Goal: Communication & Community: Answer question/provide support

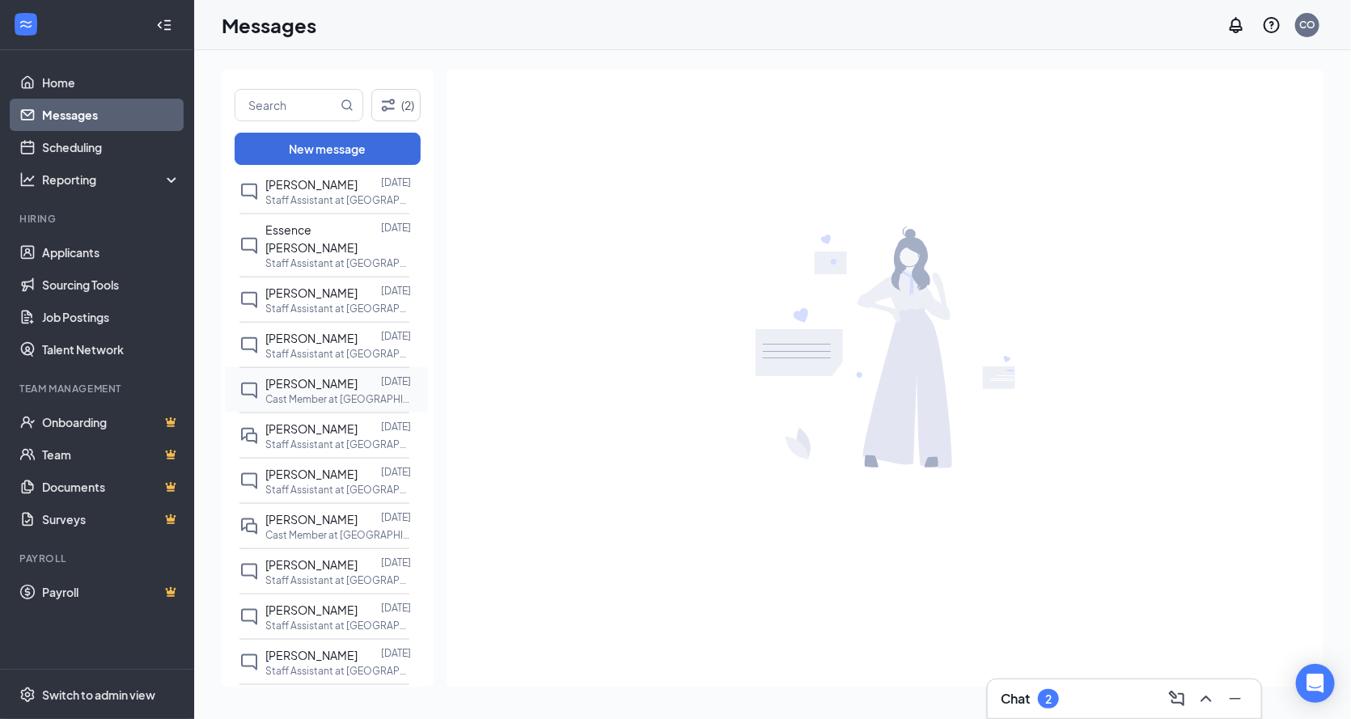
scroll to position [971, 0]
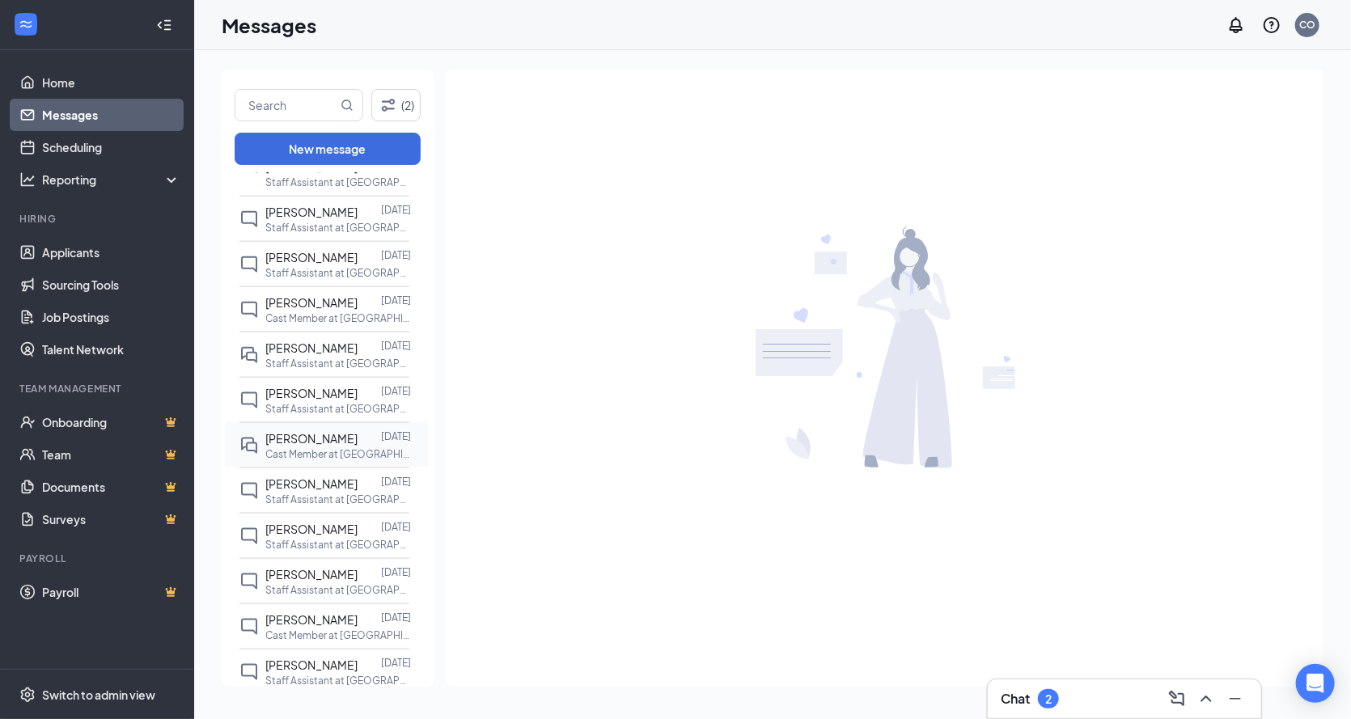
click at [304, 447] on p "Cast Member at [GEOGRAPHIC_DATA]" at bounding box center [338, 454] width 146 height 14
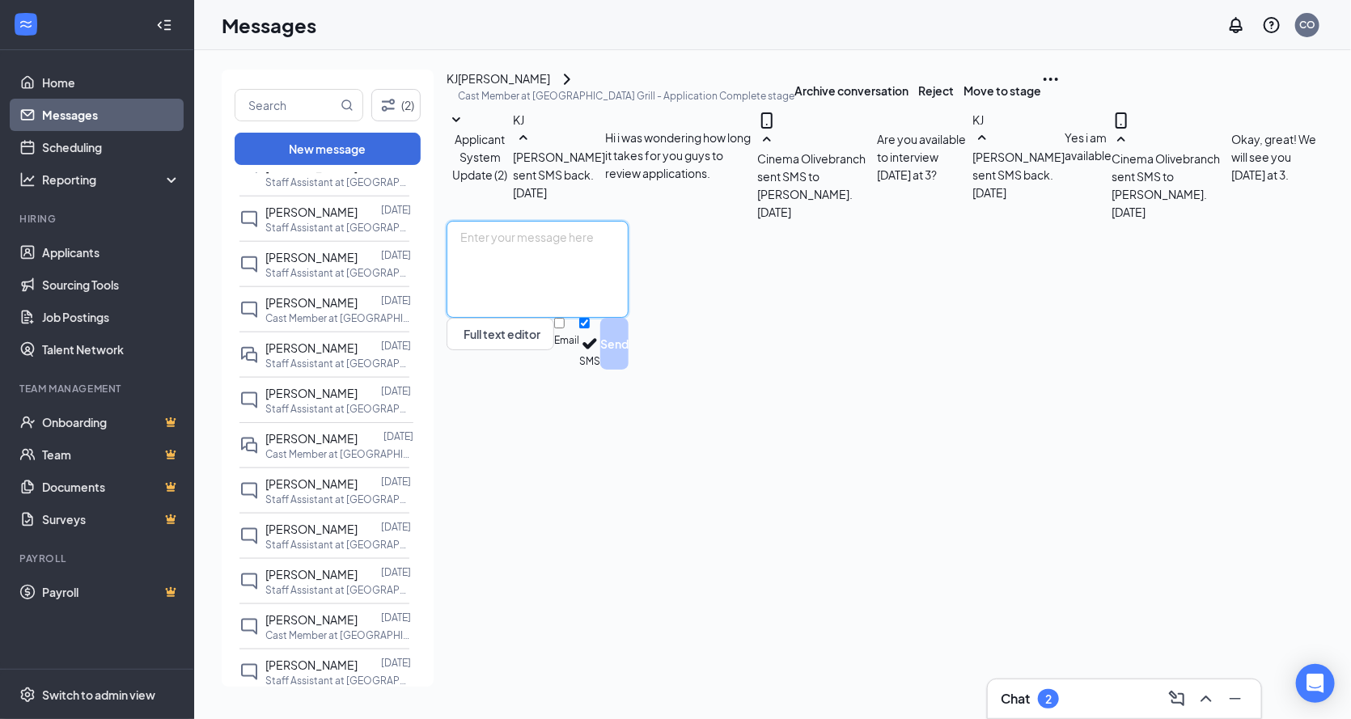
click at [629, 318] on textarea at bounding box center [538, 269] width 182 height 97
type textarea "W"
type textarea "Can you come in for orientation [DATE][DATE]?"
click at [629, 370] on button "Send" at bounding box center [614, 344] width 28 height 52
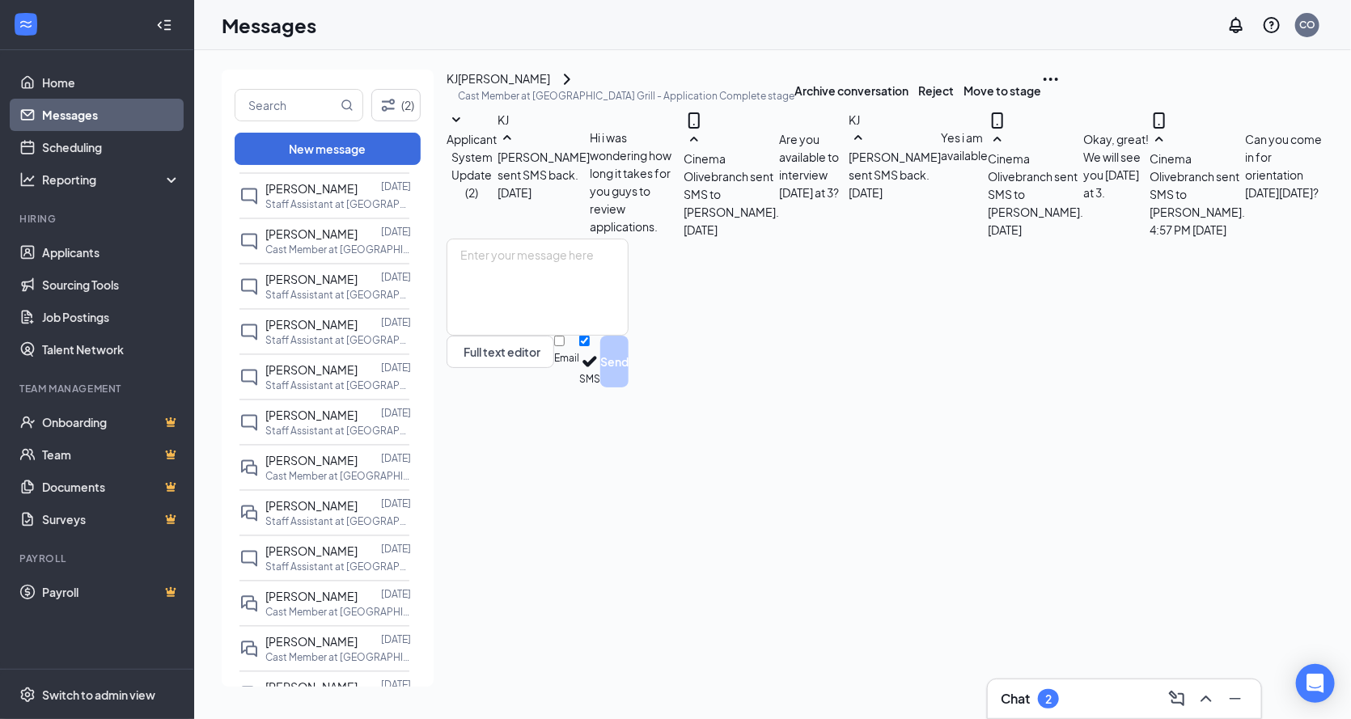
scroll to position [1618, 0]
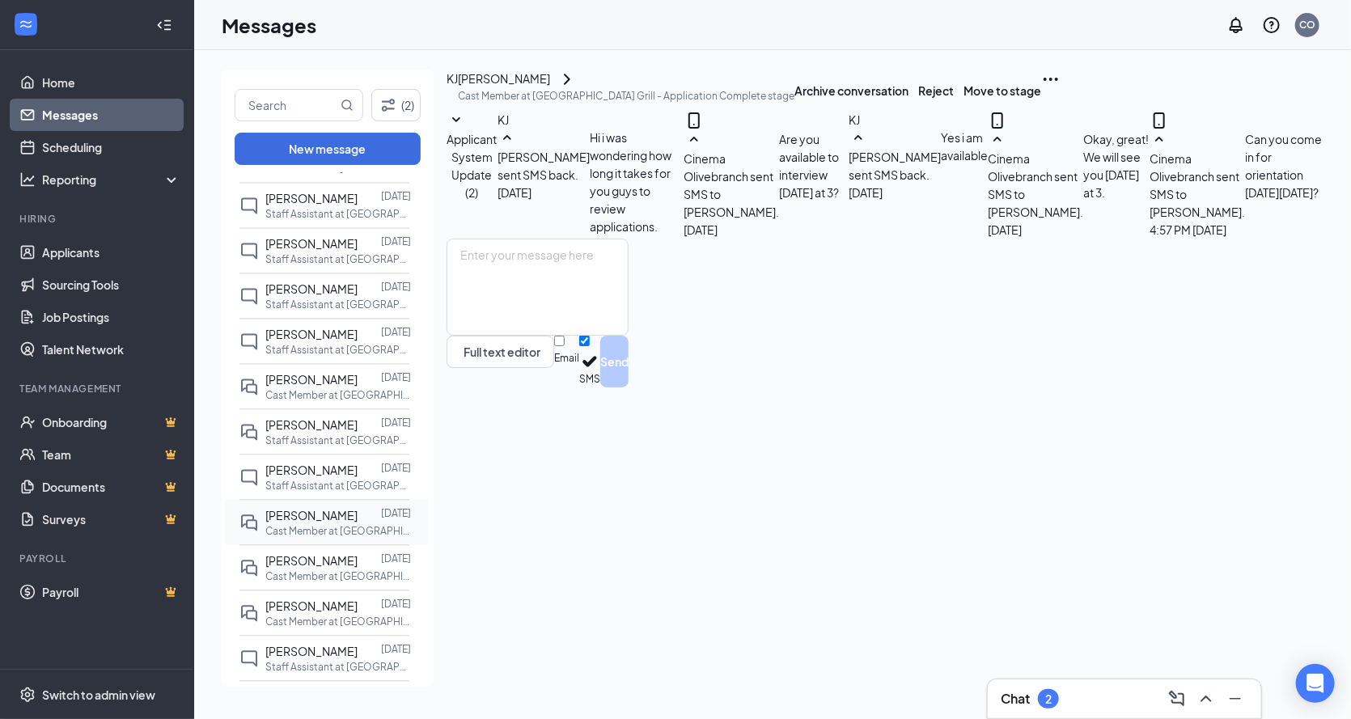
click at [301, 509] on span "[PERSON_NAME]" at bounding box center [311, 516] width 92 height 15
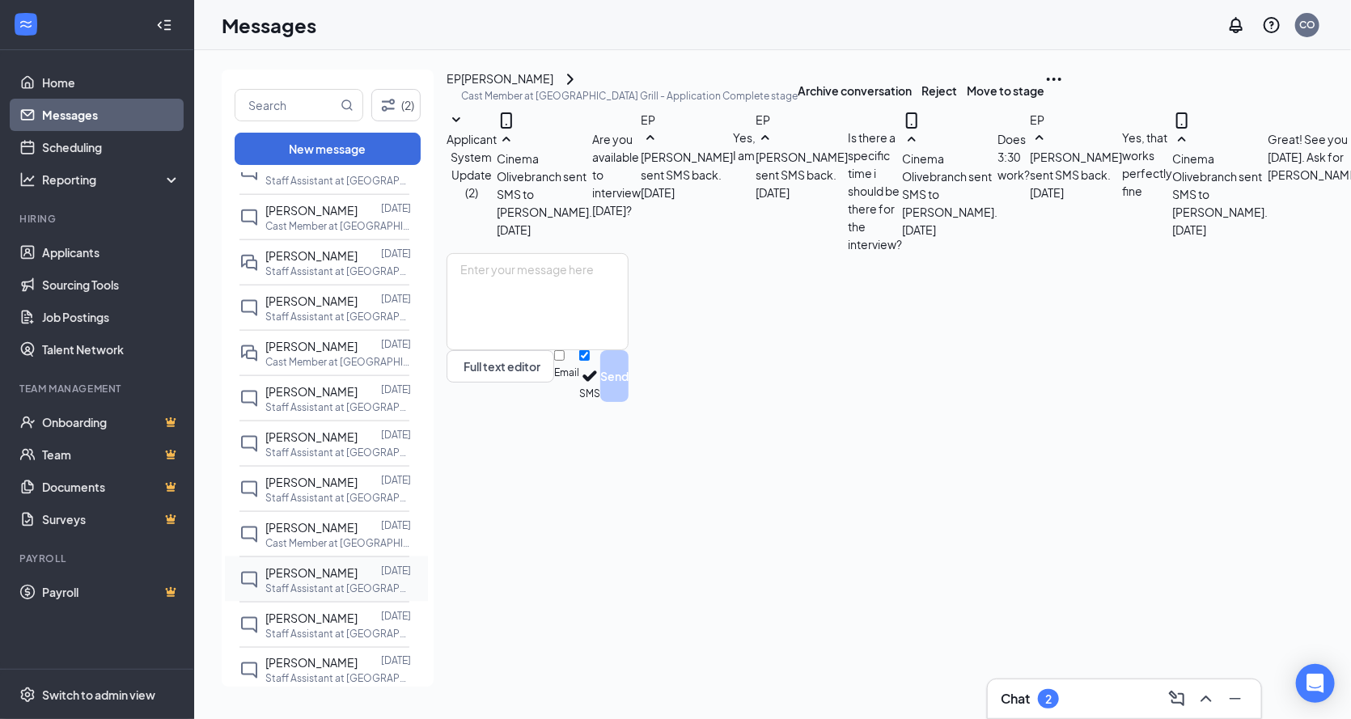
scroll to position [1052, 0]
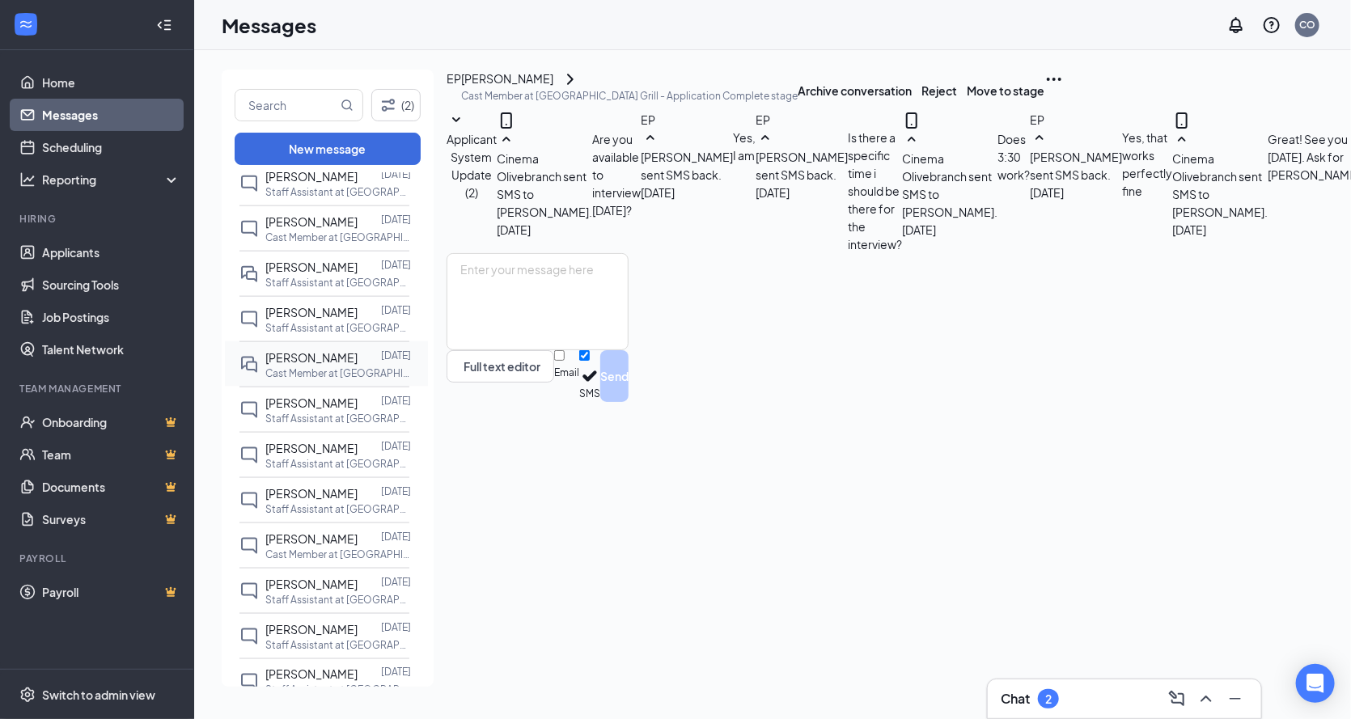
click at [303, 350] on span "[PERSON_NAME]" at bounding box center [311, 357] width 92 height 15
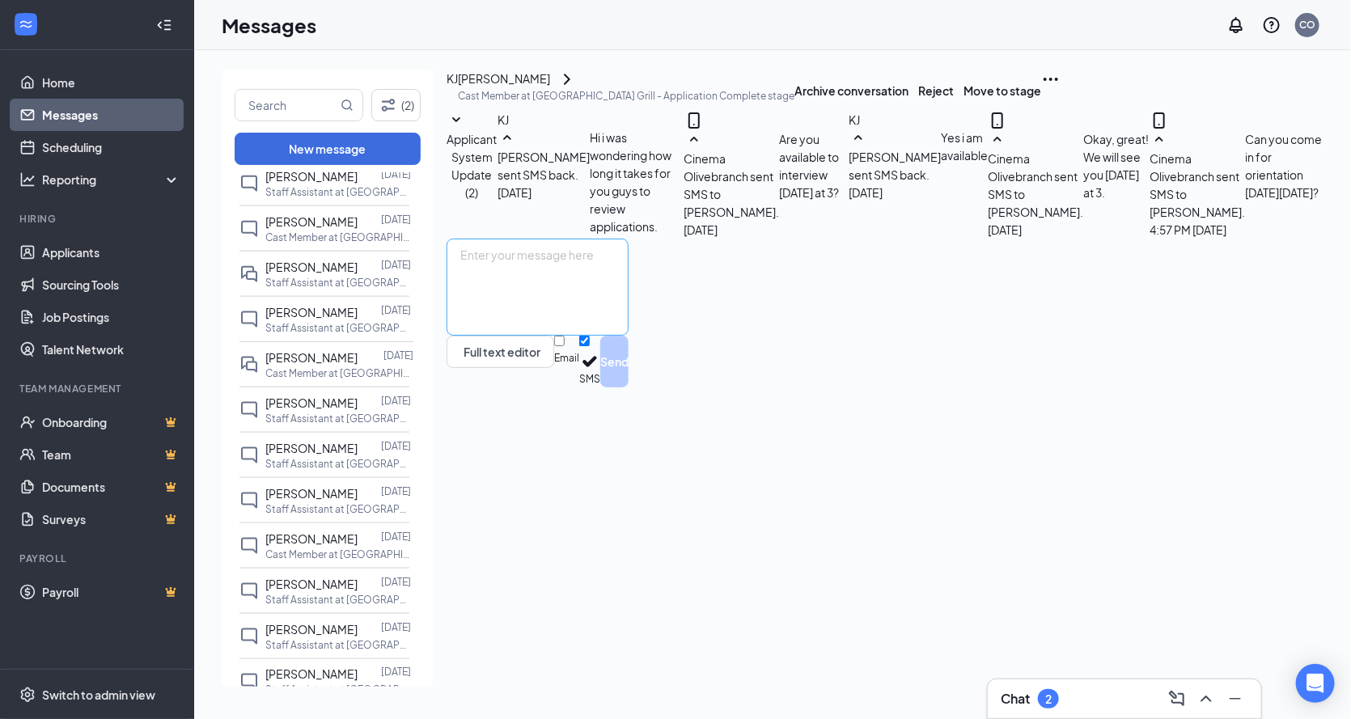
scroll to position [107, 0]
click at [1245, 239] on div "Can you come in for orientation [DATE][DATE]?" at bounding box center [1284, 184] width 78 height 108
click at [1150, 239] on div "Cinema Olivebranch sent SMS to Keandre Jackson. Today 4:57 PM Can you come in f…" at bounding box center [1237, 184] width 174 height 108
click at [511, 336] on textarea at bounding box center [538, 287] width 182 height 97
type textarea "a"
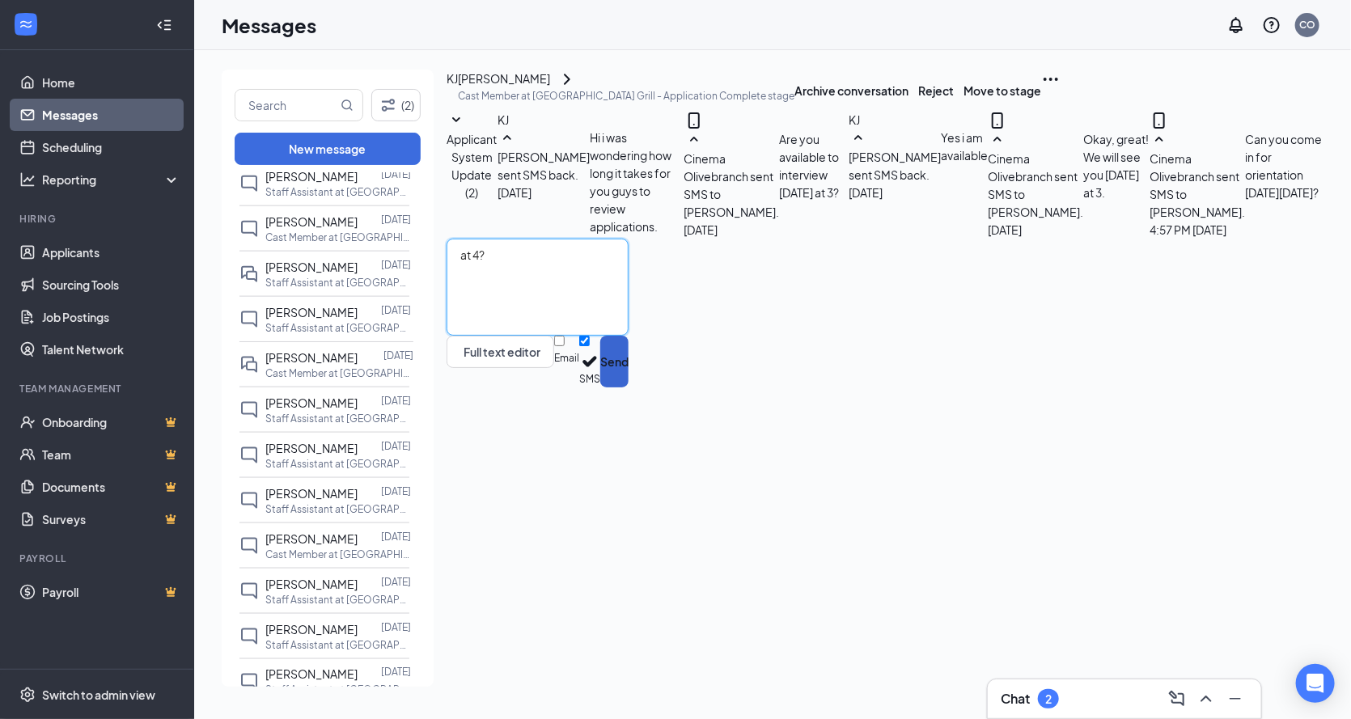
type textarea "at 4?"
click at [629, 388] on button "Send" at bounding box center [614, 362] width 28 height 52
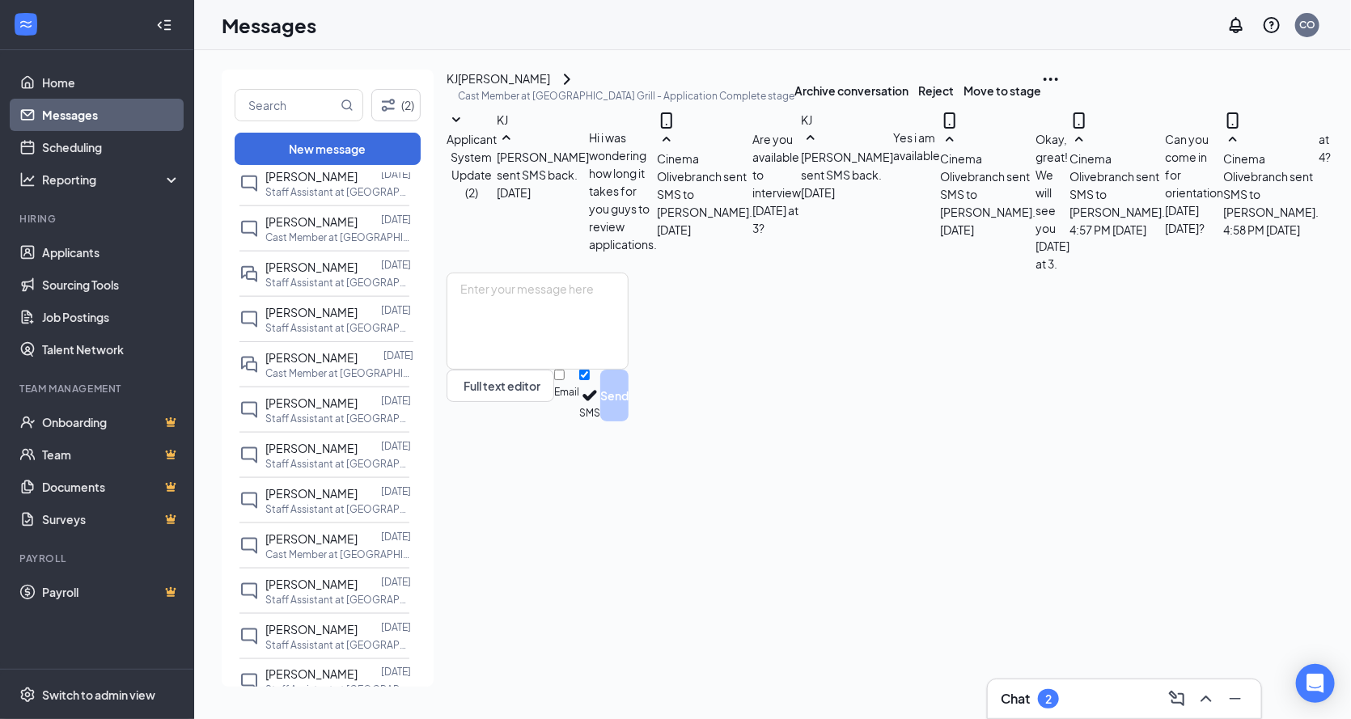
scroll to position [194, 0]
drag, startPoint x: 693, startPoint y: 398, endPoint x: 1032, endPoint y: 396, distance: 339.0
click at [1165, 239] on div "Can you come in for orientation [DATE][DATE]?" at bounding box center [1194, 184] width 58 height 108
copy span "Can you come in for orientation [DATE][DATE]?"
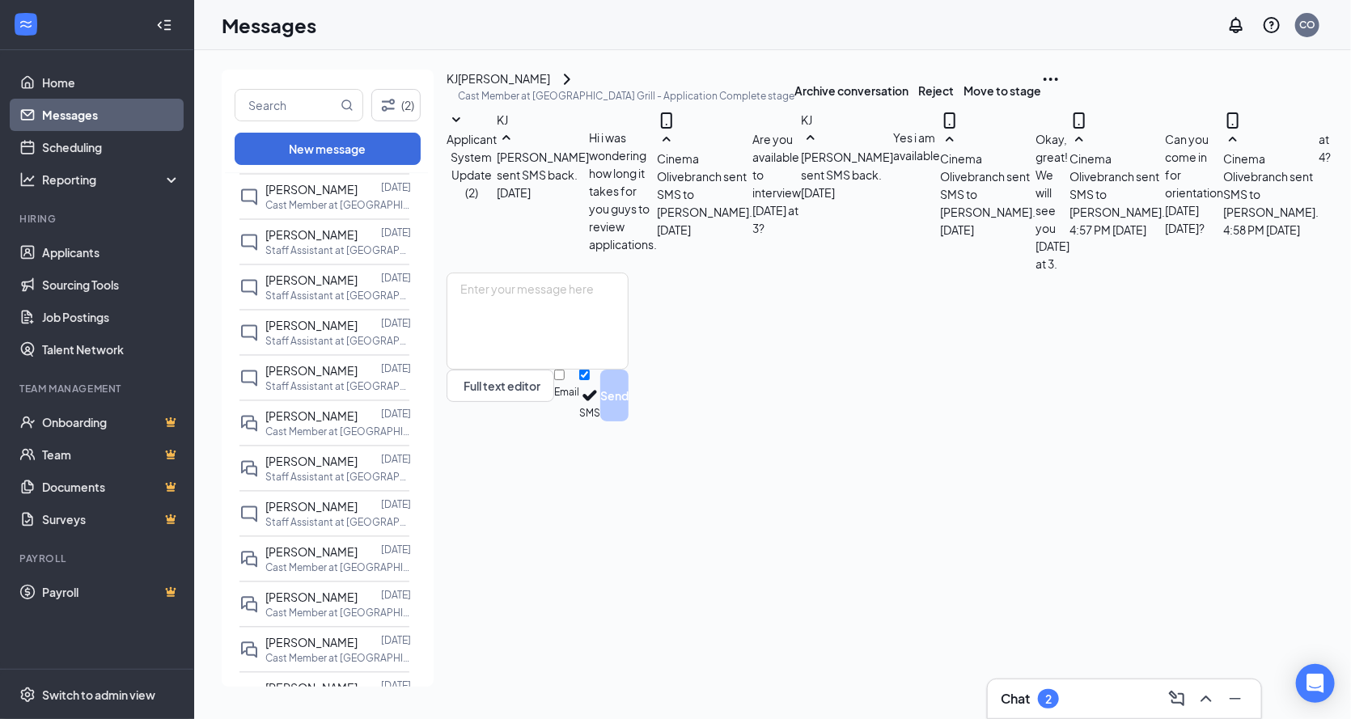
scroll to position [1618, 0]
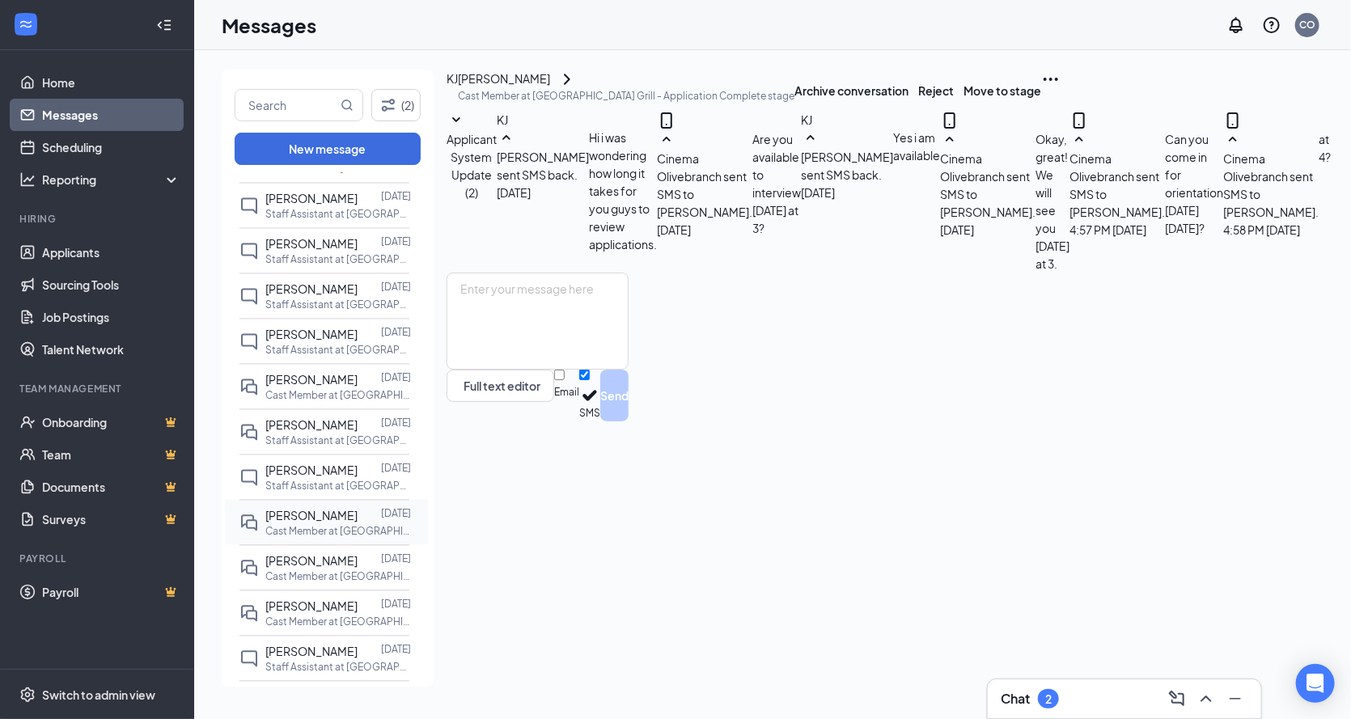
click at [302, 509] on span "[PERSON_NAME]" at bounding box center [311, 516] width 92 height 15
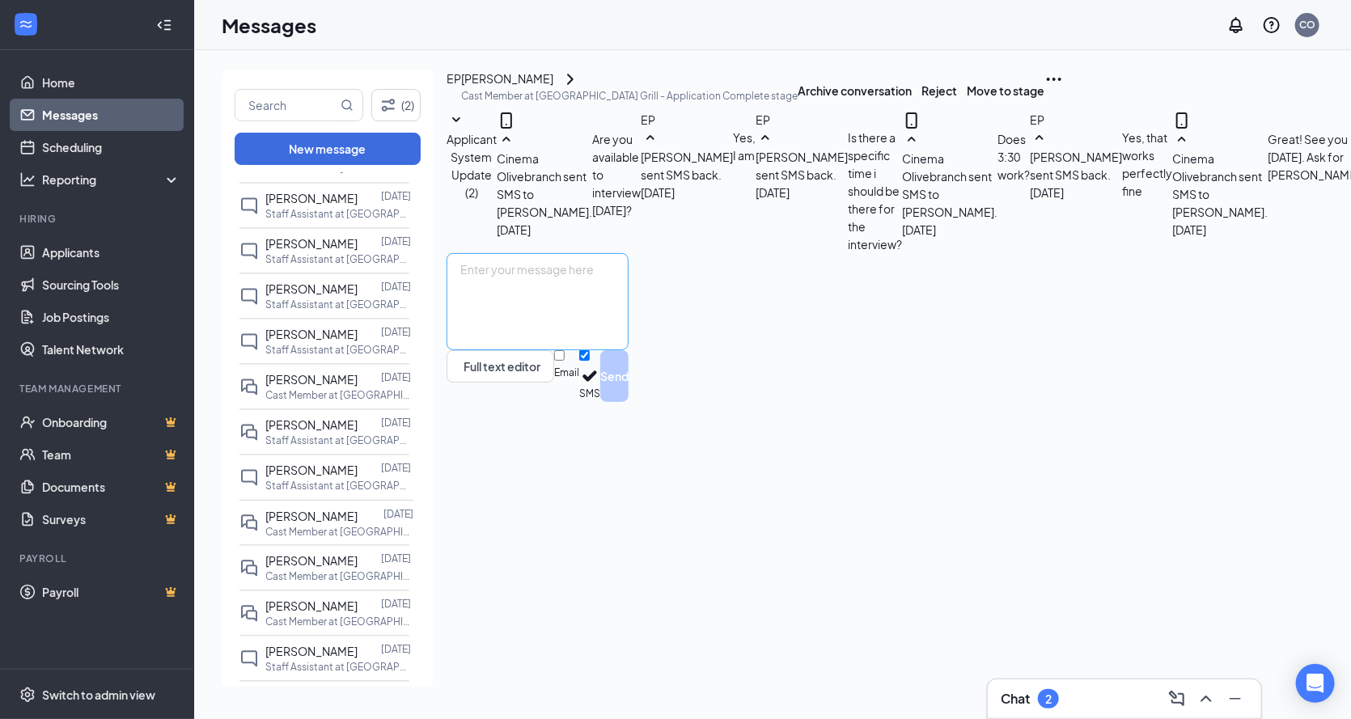
scroll to position [281, 0]
click at [496, 350] on textarea at bounding box center [538, 301] width 182 height 97
paste textarea "Can you come in for orientation [DATE][DATE]?"
click at [629, 350] on textarea "Can you come in for orientation [DATE][DATE]?" at bounding box center [538, 301] width 182 height 97
type textarea "Can you come in for orientation [DATE][DATE] at 4?"
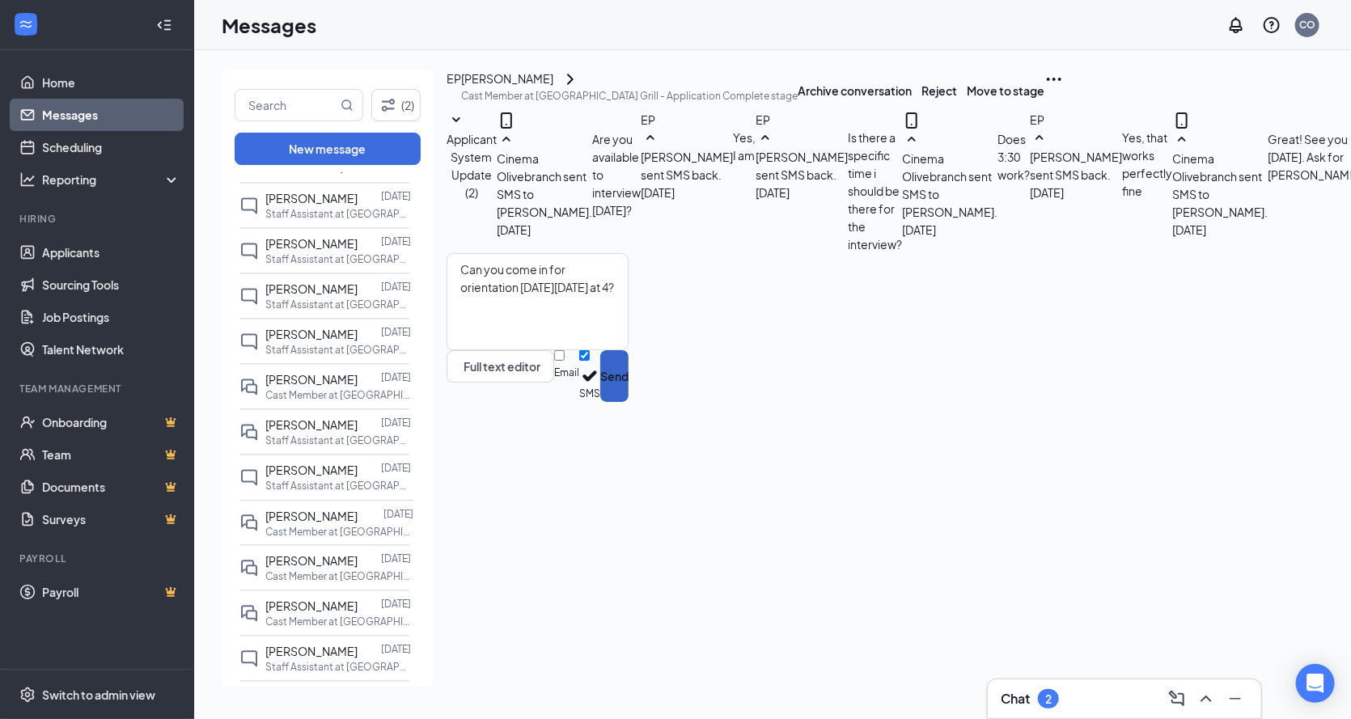
click at [629, 402] on button "Send" at bounding box center [614, 376] width 28 height 52
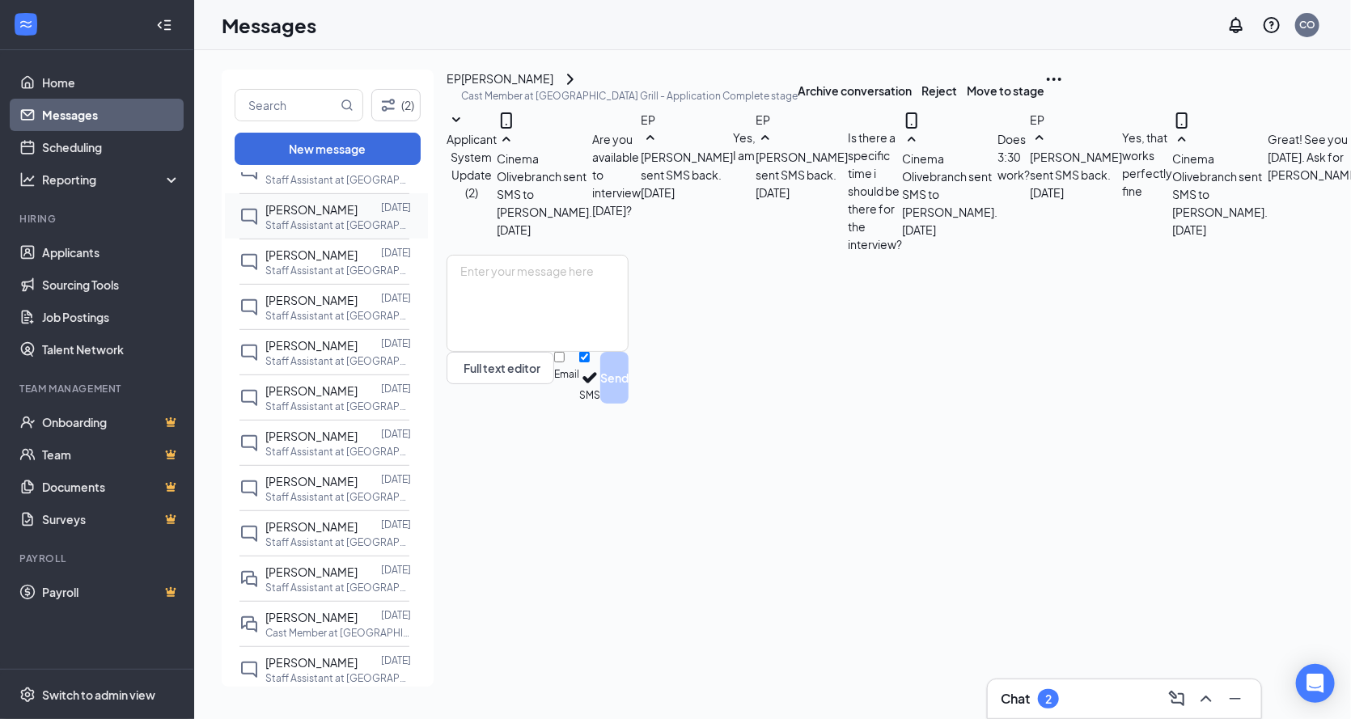
scroll to position [405, 0]
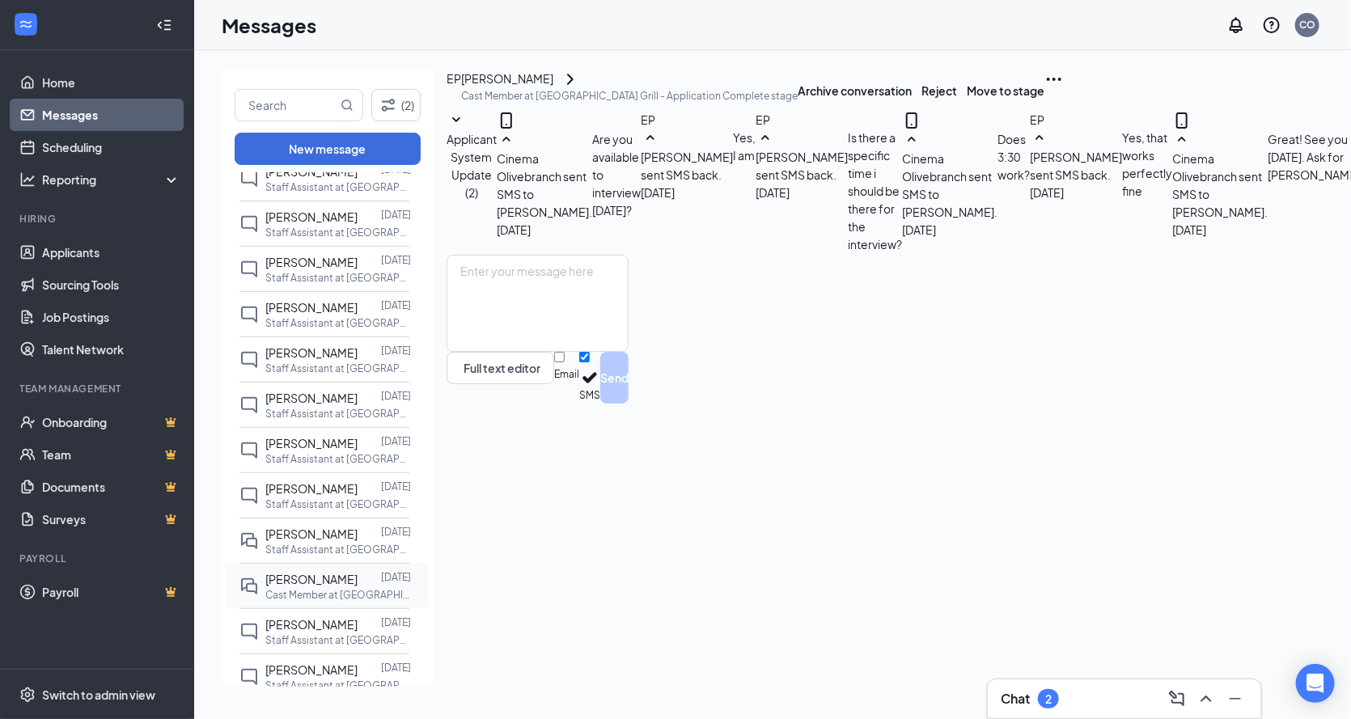
click at [305, 582] on span "[PERSON_NAME]" at bounding box center [311, 579] width 92 height 15
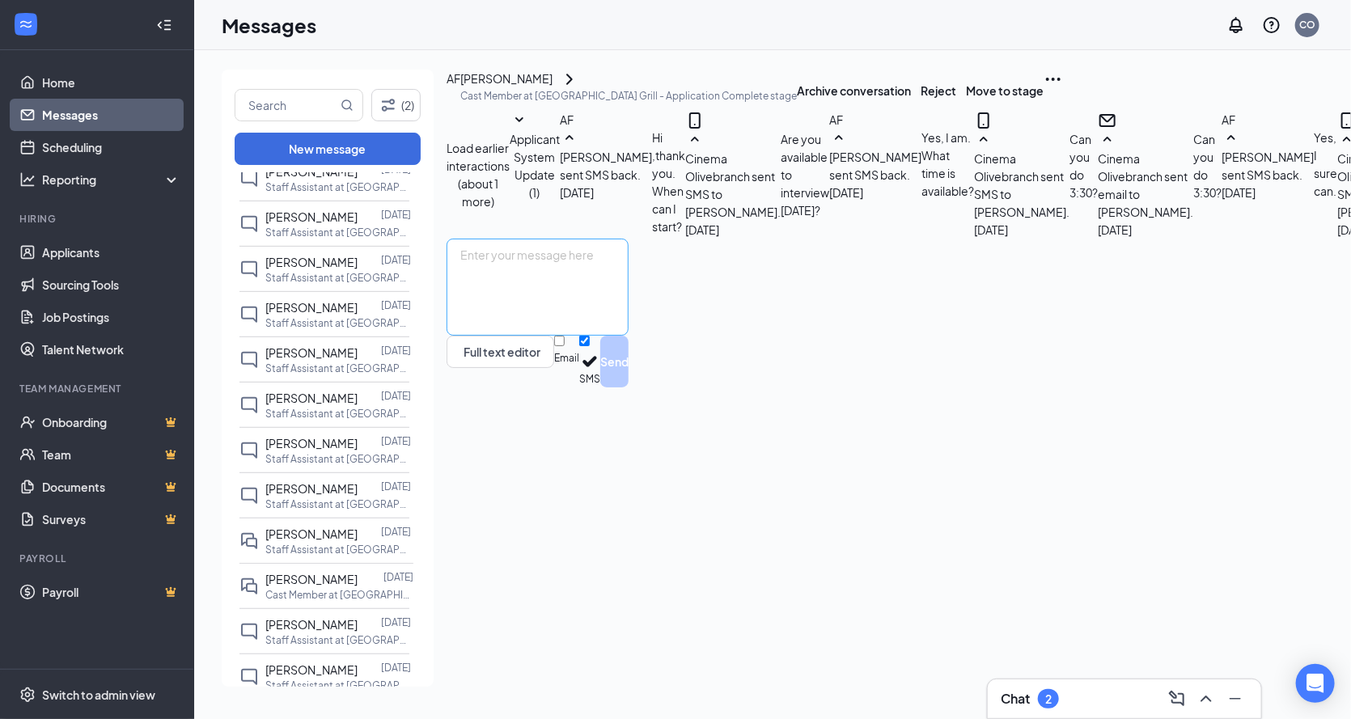
scroll to position [507, 0]
click at [513, 336] on textarea at bounding box center [538, 287] width 182 height 97
paste textarea "Can you come in for orientation [DATE][DATE]?"
click at [629, 336] on textarea "Can you come in for orientation [DATE][DATE]?" at bounding box center [538, 287] width 182 height 97
type textarea "Can you come in for orientation [DATE][DATE] at 4?"
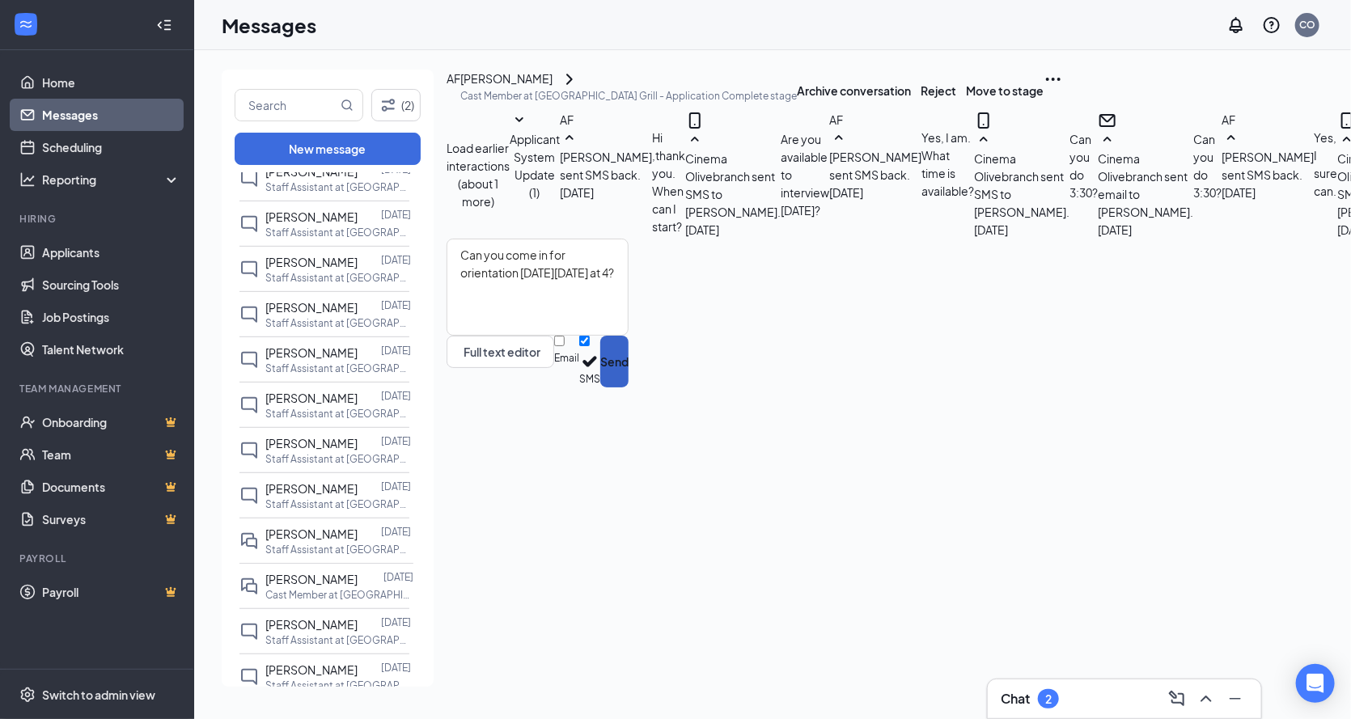
click at [629, 388] on button "Send" at bounding box center [614, 362] width 28 height 52
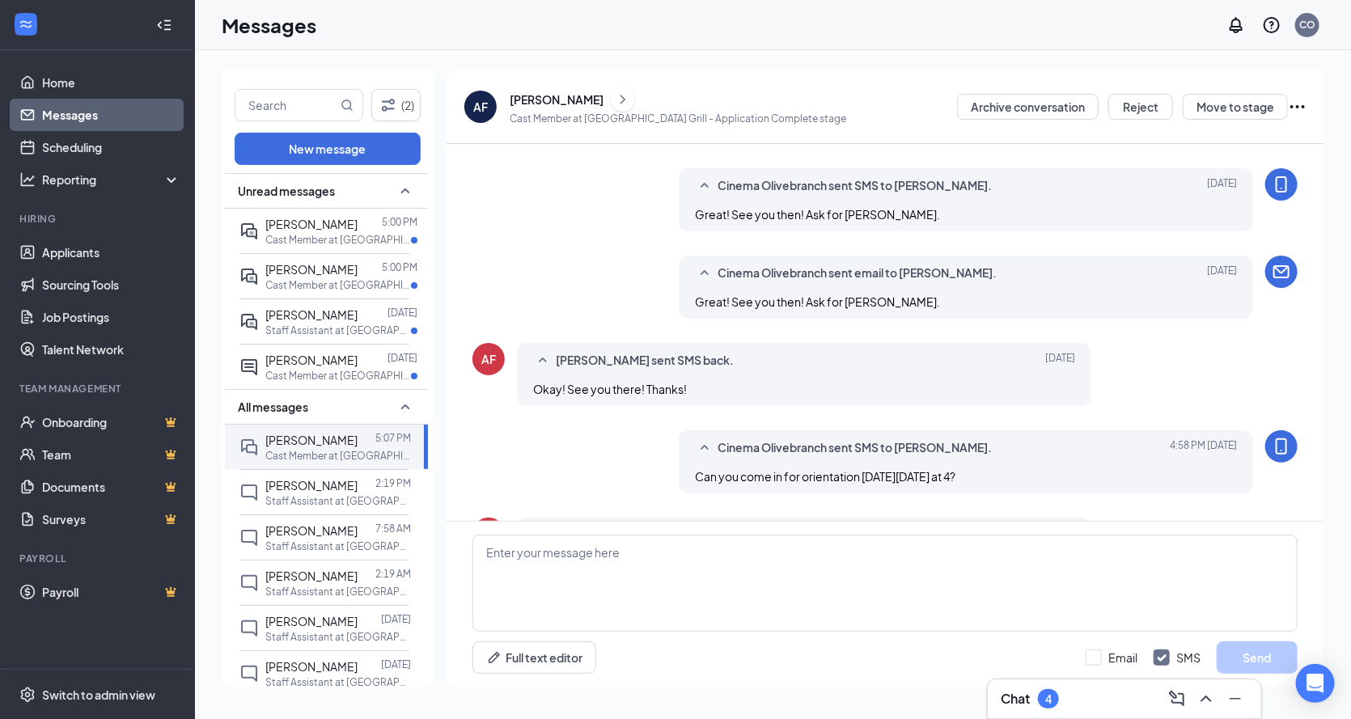
scroll to position [548, 0]
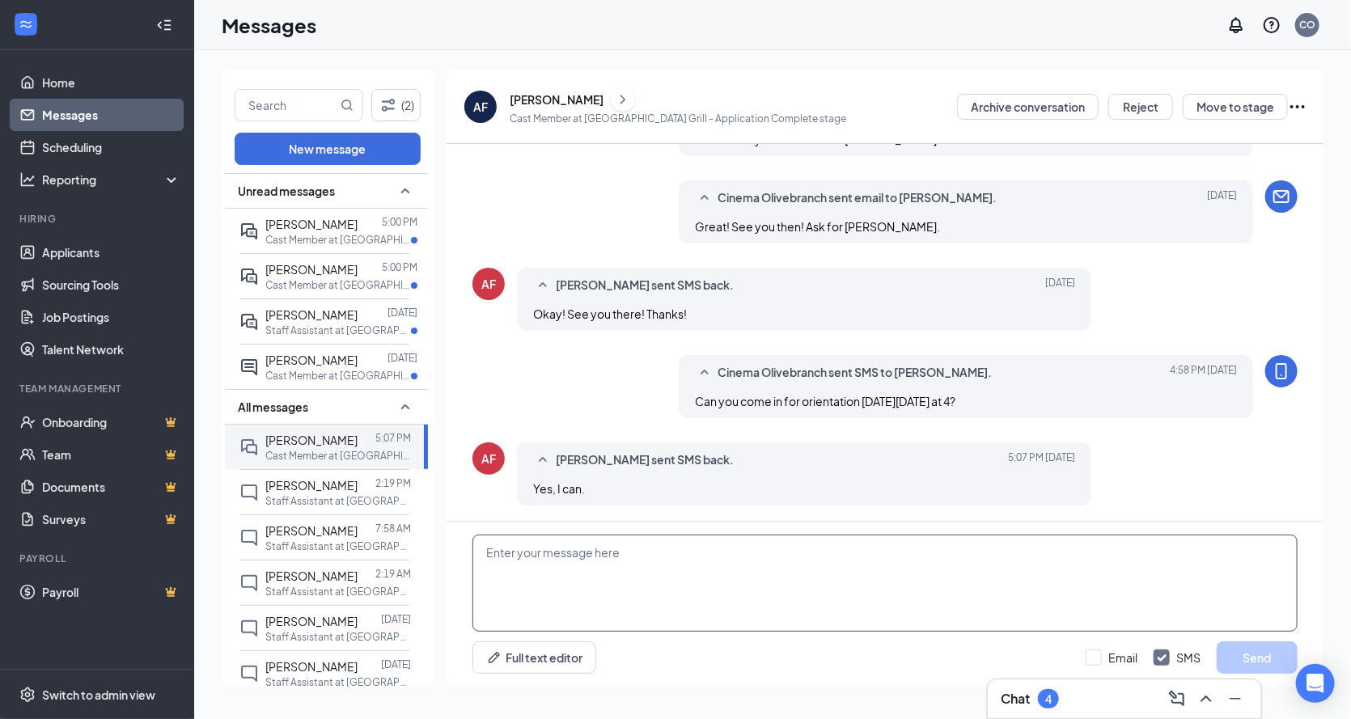
click at [599, 553] on textarea at bounding box center [884, 583] width 825 height 97
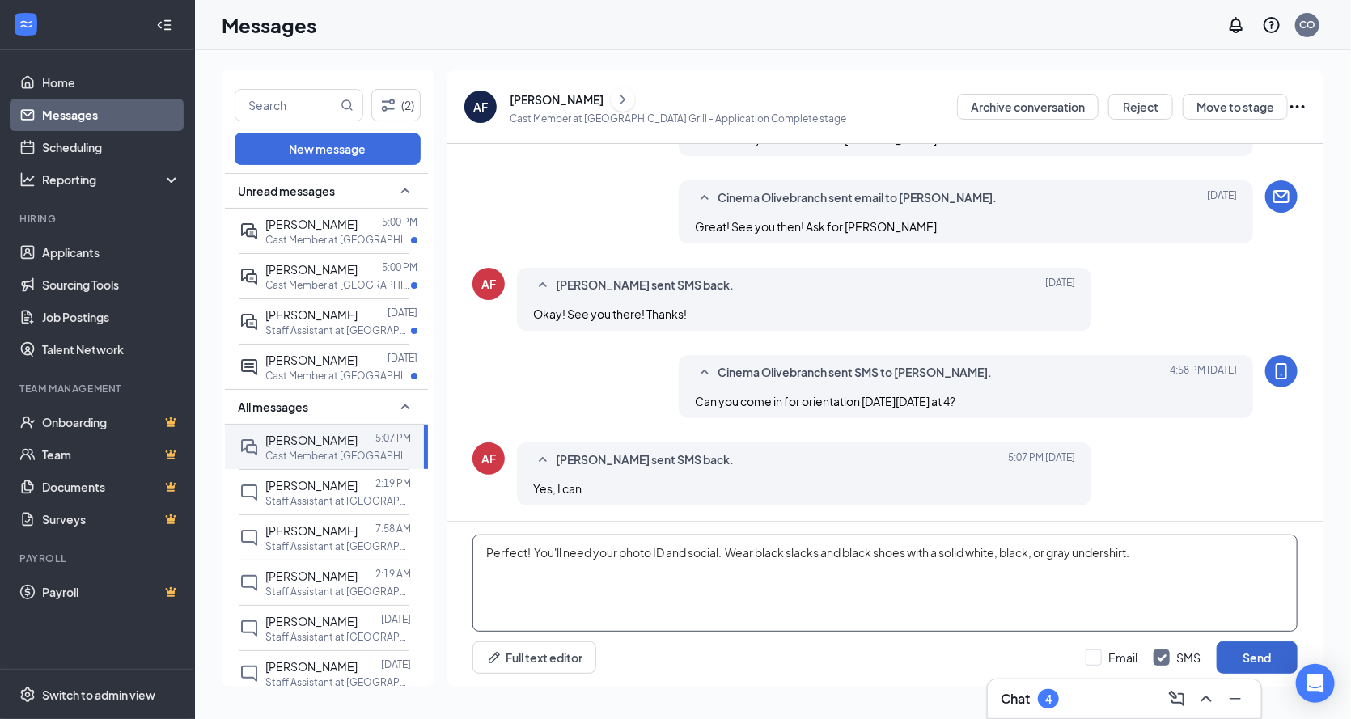
type textarea "Perfect! You'll need your photo ID and social. Wear black slacks and black shoe…"
click at [1281, 657] on button "Send" at bounding box center [1257, 658] width 81 height 32
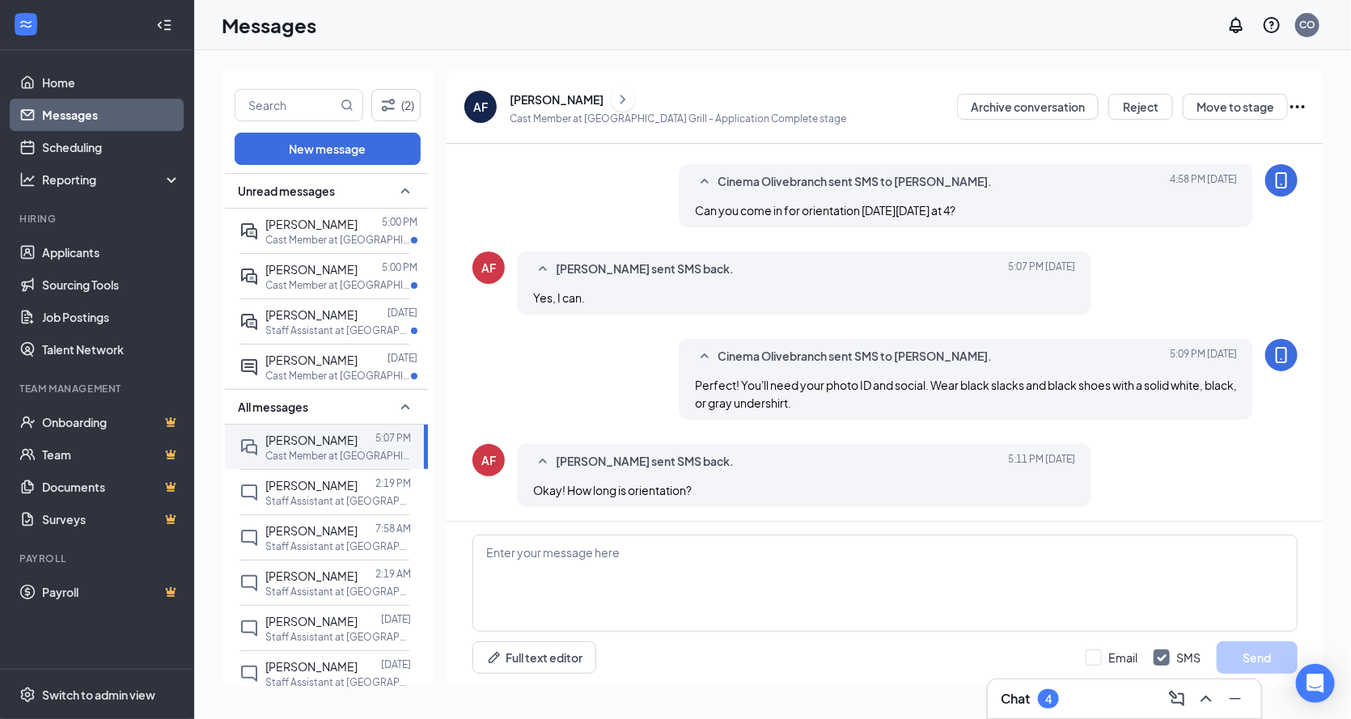
scroll to position [740, 0]
click at [616, 553] on textarea at bounding box center [884, 583] width 825 height 97
type textarea "3 hours"
click at [1270, 646] on button "Send" at bounding box center [1257, 658] width 81 height 32
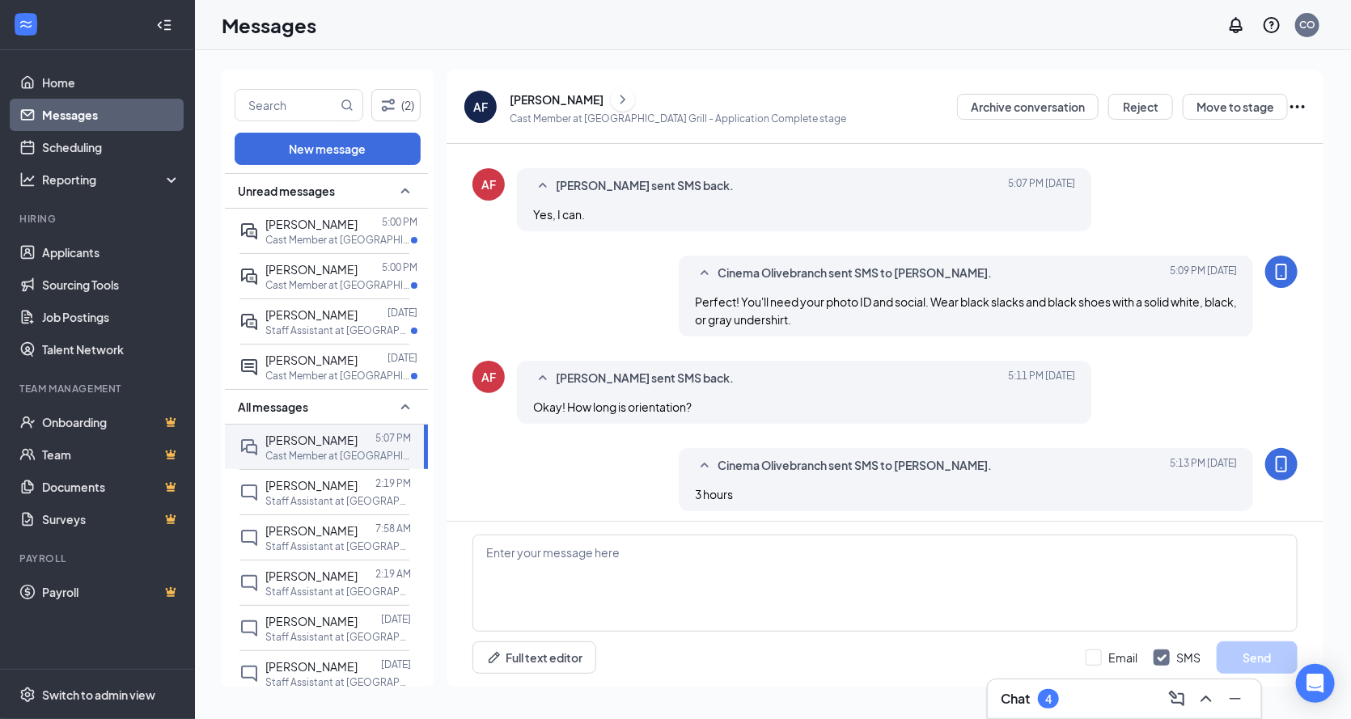
scroll to position [828, 0]
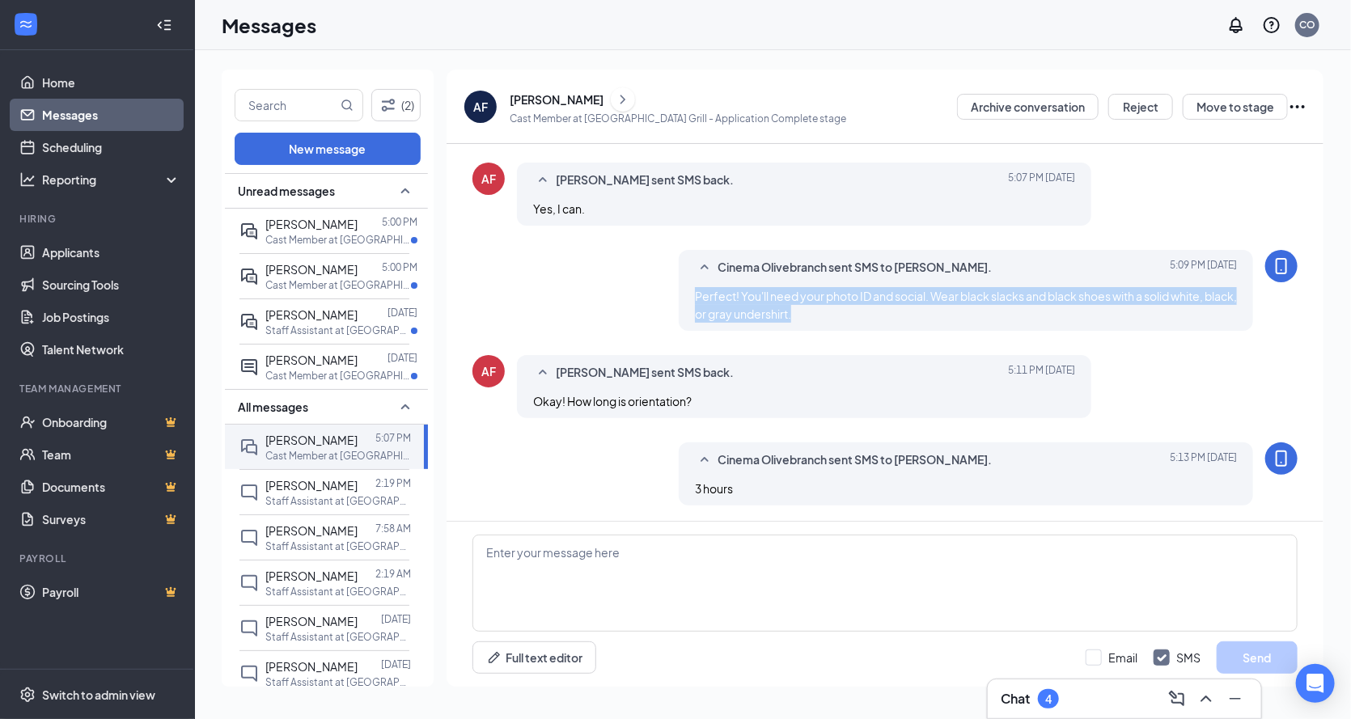
drag, startPoint x: 692, startPoint y: 295, endPoint x: 1212, endPoint y: 311, distance: 520.5
click at [1212, 311] on div "Perfect! You'll need your photo ID and social. Wear black slacks and black shoe…" at bounding box center [966, 305] width 542 height 36
copy span "Perfect! You'll need your photo ID and social. Wear black slacks and black shoe…"
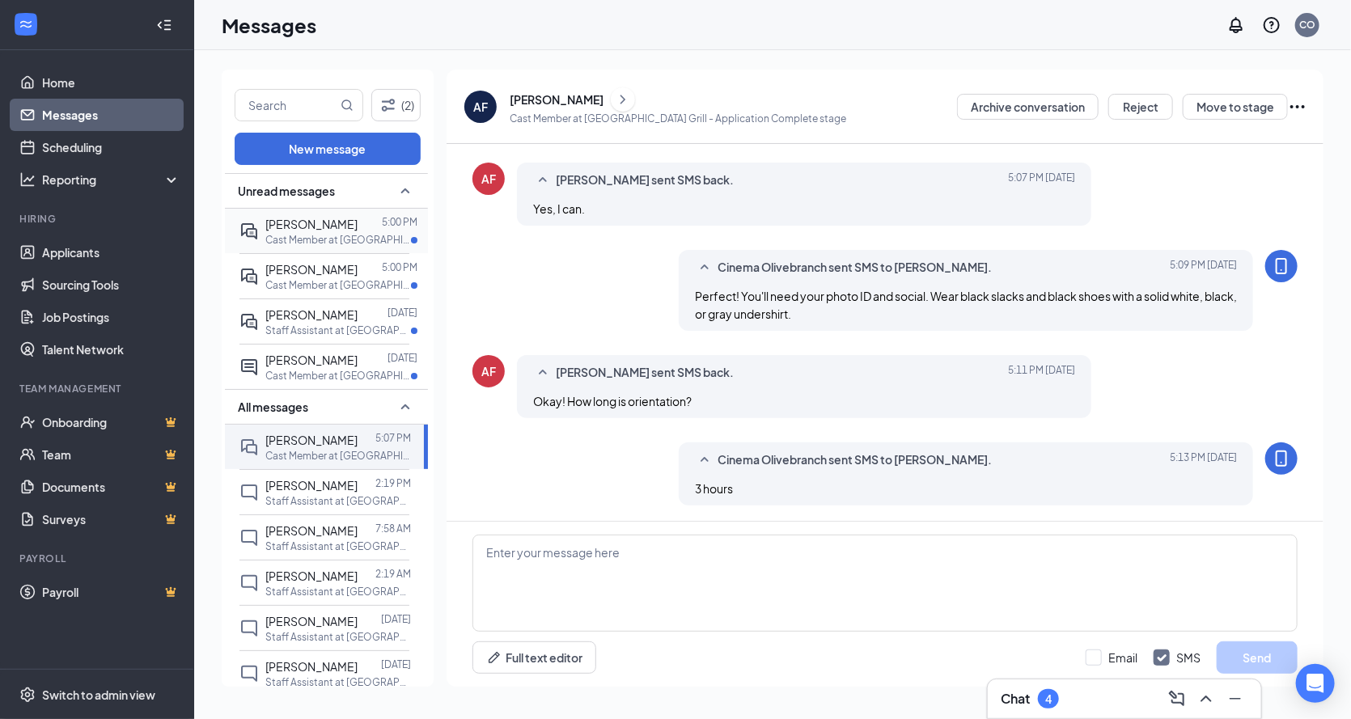
click at [299, 229] on span "[PERSON_NAME]" at bounding box center [311, 224] width 92 height 15
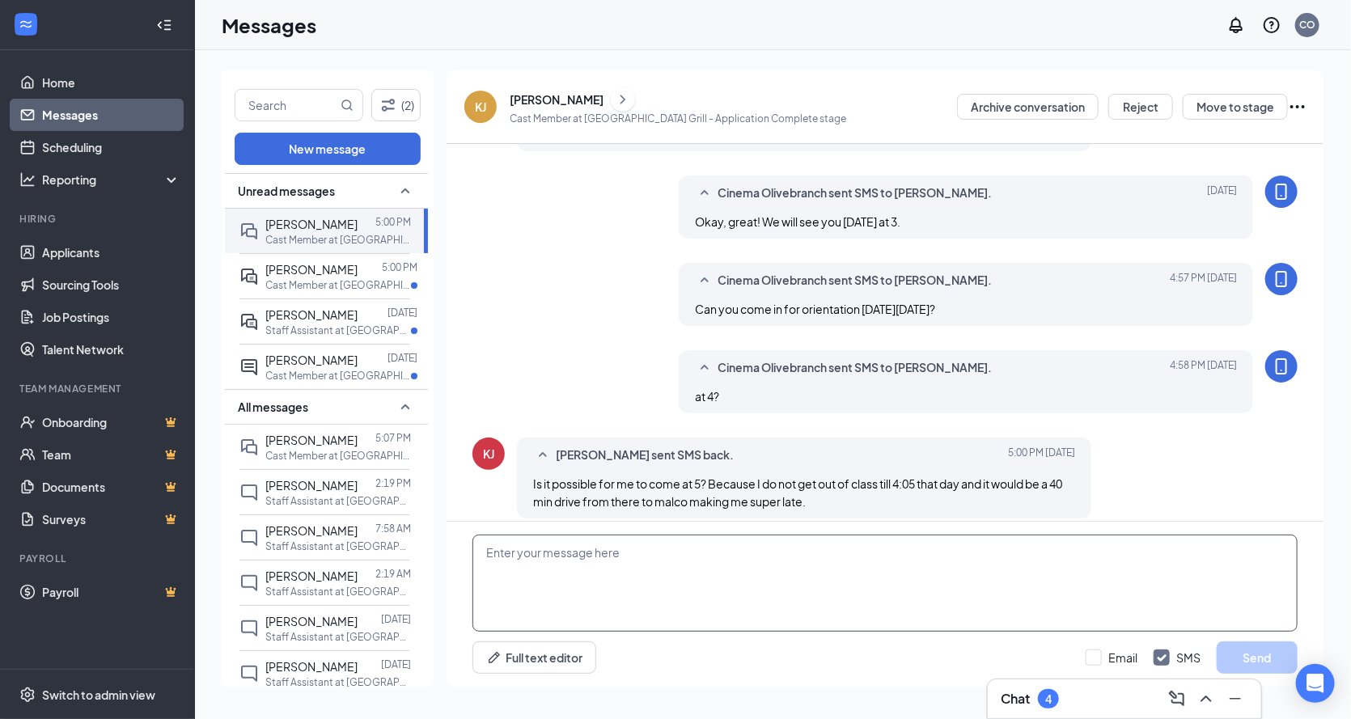
scroll to position [299, 0]
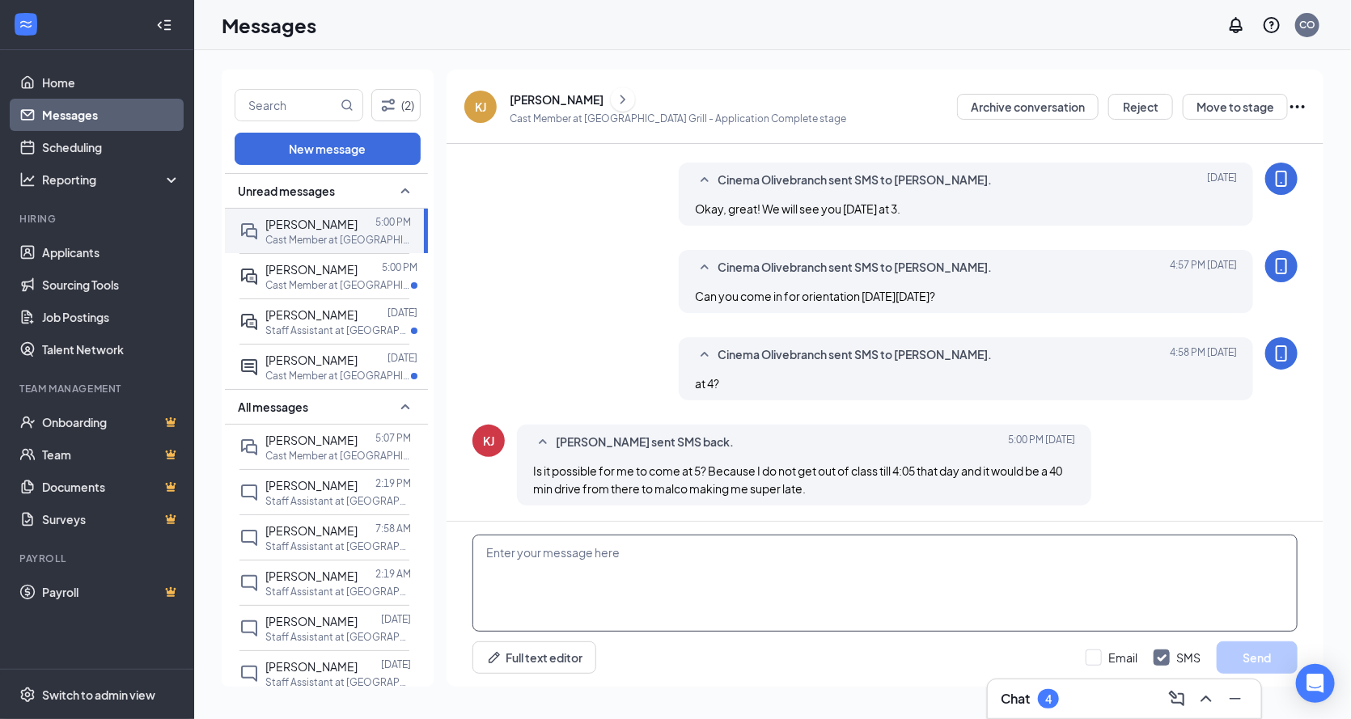
click at [621, 566] on textarea at bounding box center [884, 583] width 825 height 97
paste textarea "Perfect! You'll need your photo ID and social. Wear black slacks and black shoe…"
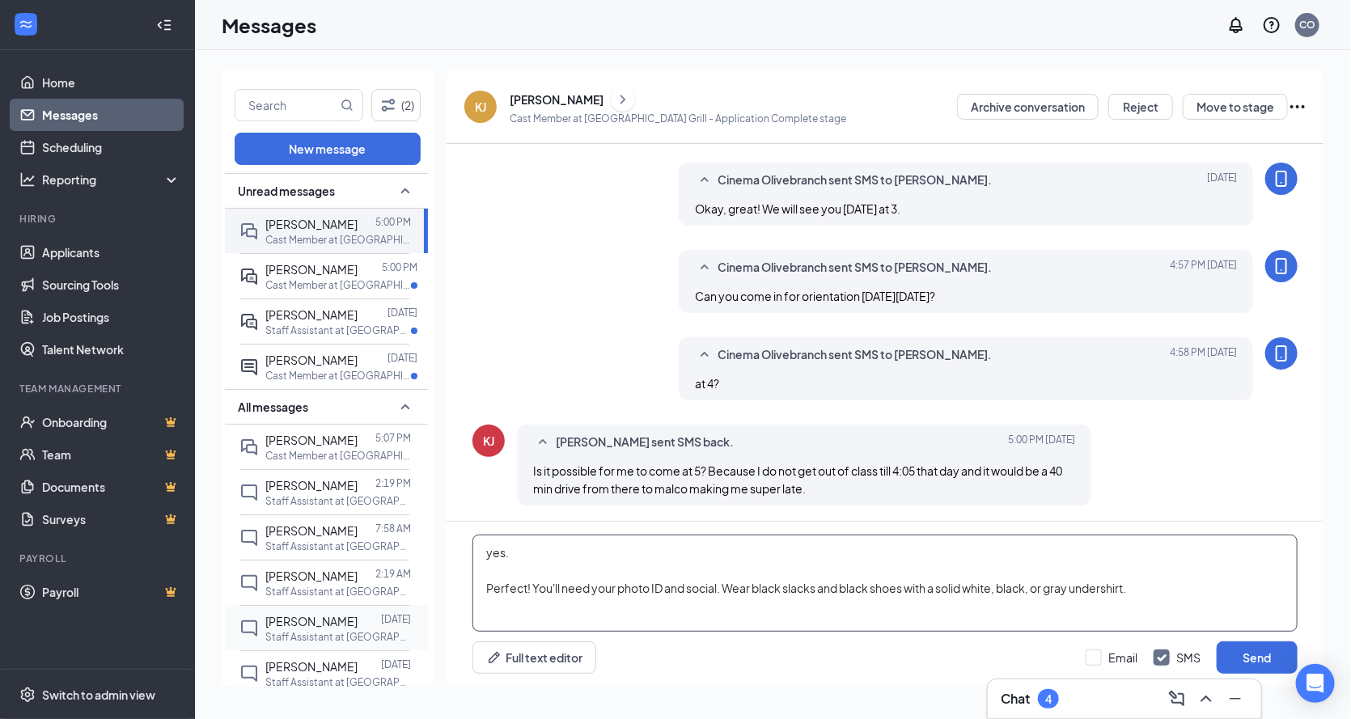
drag, startPoint x: 528, startPoint y: 587, endPoint x: 409, endPoint y: 621, distance: 124.5
click at [409, 621] on div "(2) New message Unread messages [PERSON_NAME] 5:00 PM Cast Member at [GEOGRAPHI…" at bounding box center [773, 385] width 1102 height 630
type textarea "yes. You'll need your photo ID and social. Wear black slacks and black shoes wi…"
click at [1244, 649] on button "Send" at bounding box center [1257, 658] width 81 height 32
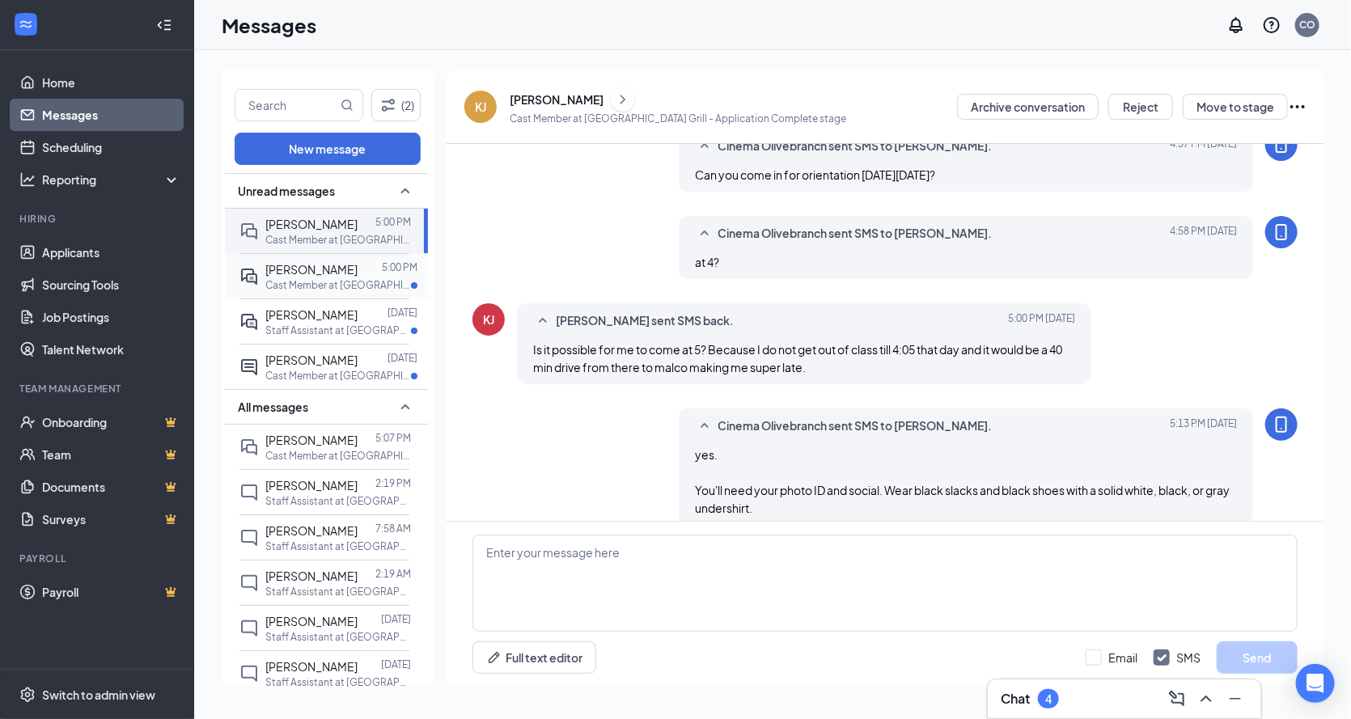
scroll to position [439, 0]
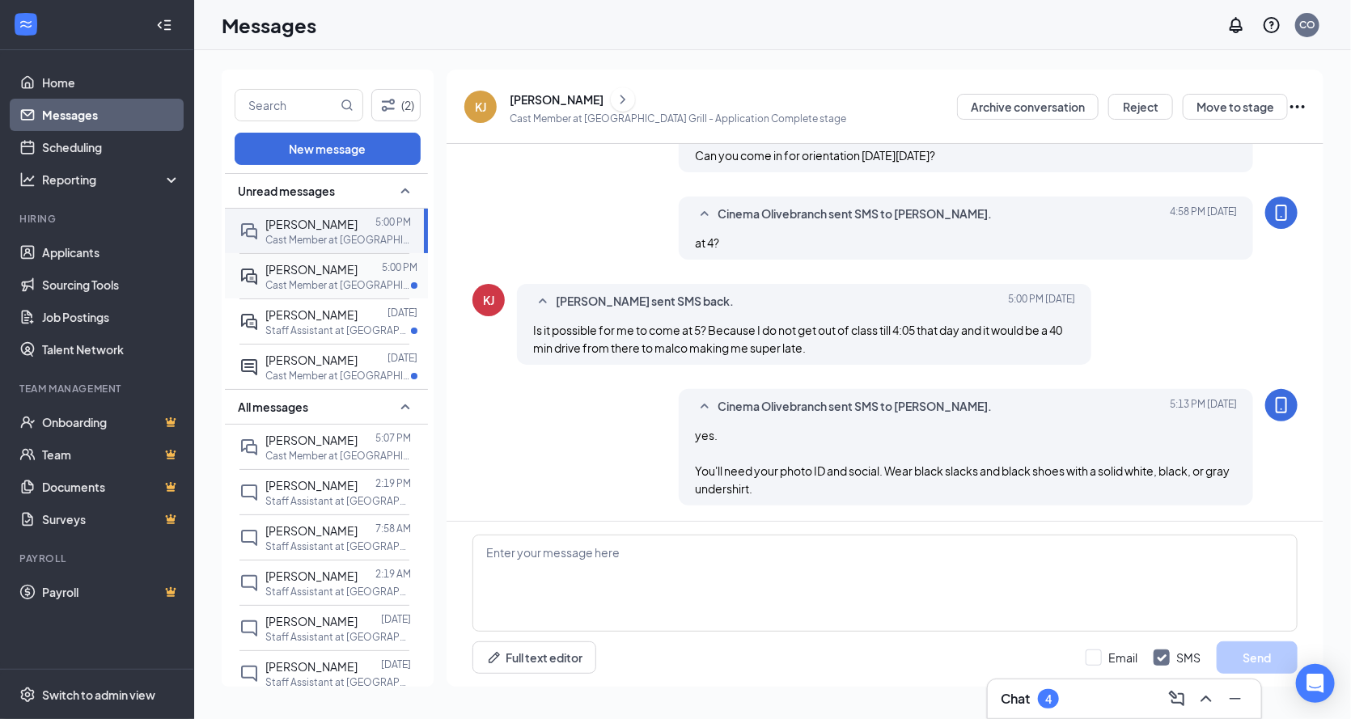
click at [286, 280] on p "Cast Member at [GEOGRAPHIC_DATA]" at bounding box center [338, 285] width 146 height 14
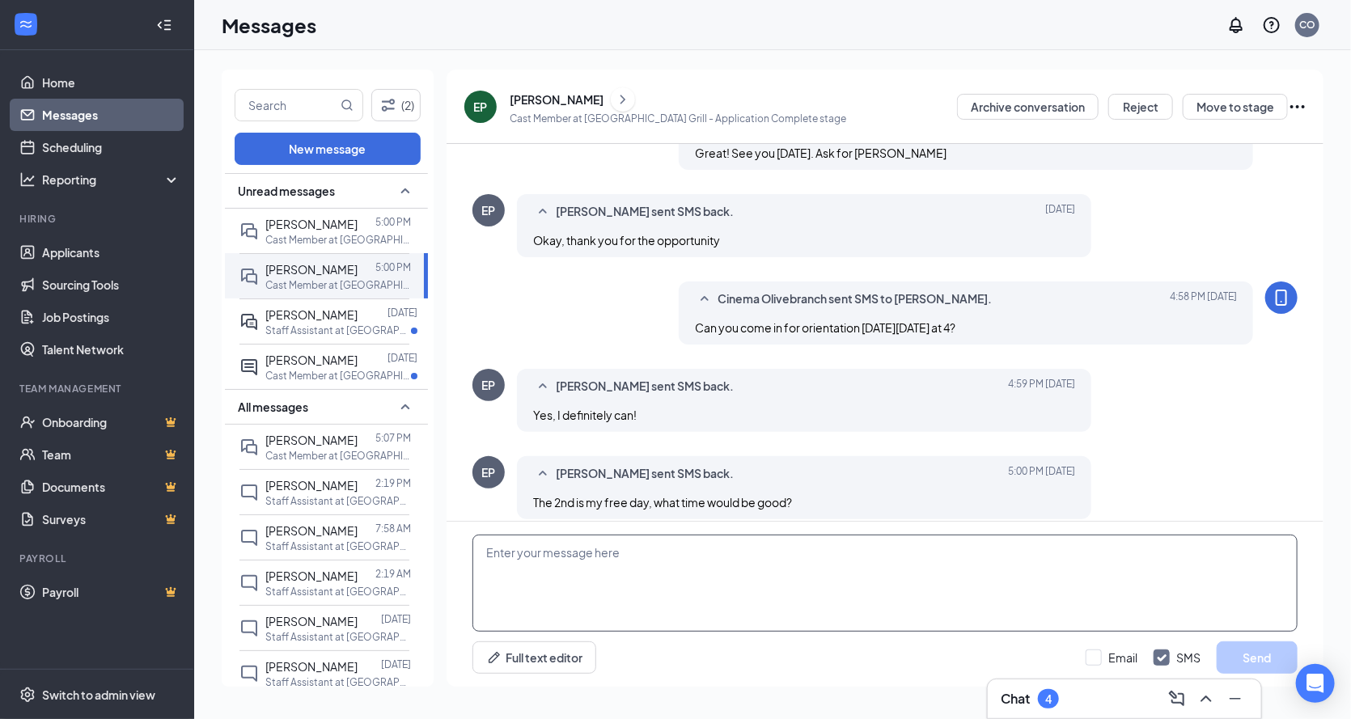
scroll to position [548, 0]
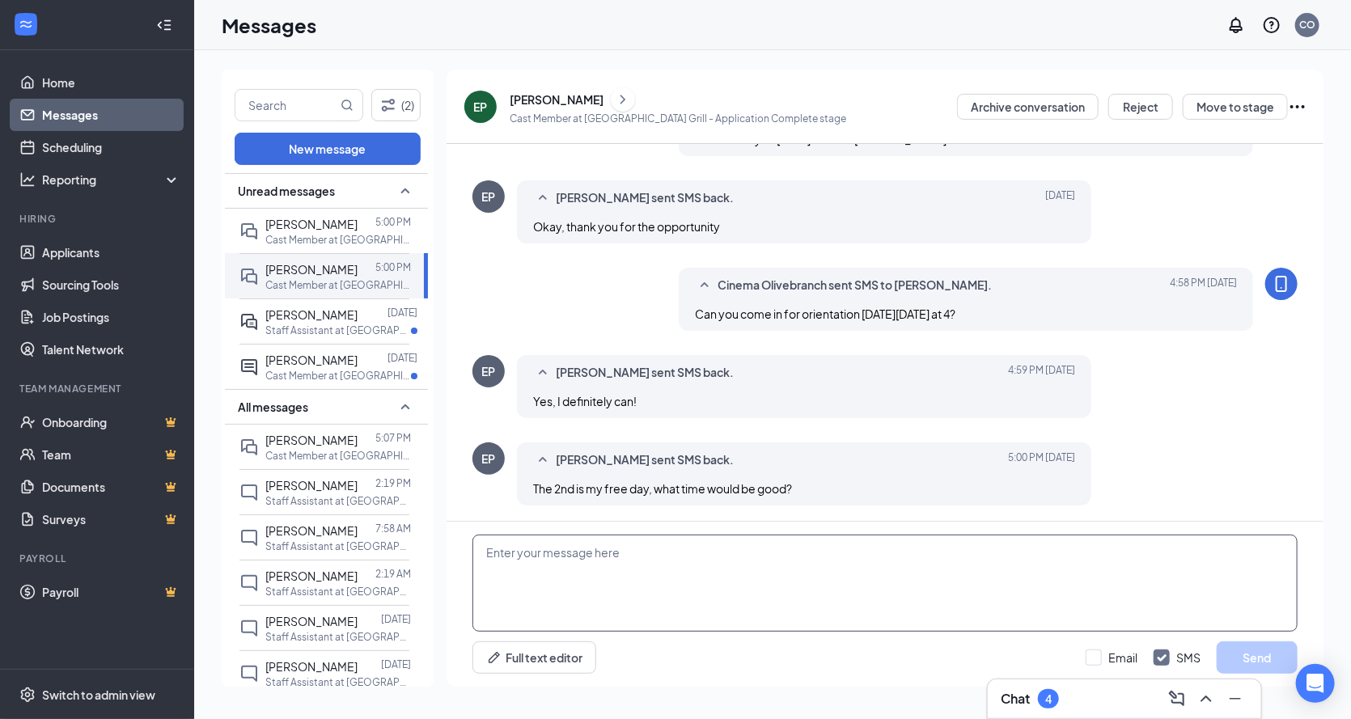
click at [495, 558] on textarea at bounding box center [884, 583] width 825 height 97
paste textarea "Perfect! You'll need your photo ID and social. Wear black slacks and black shoe…"
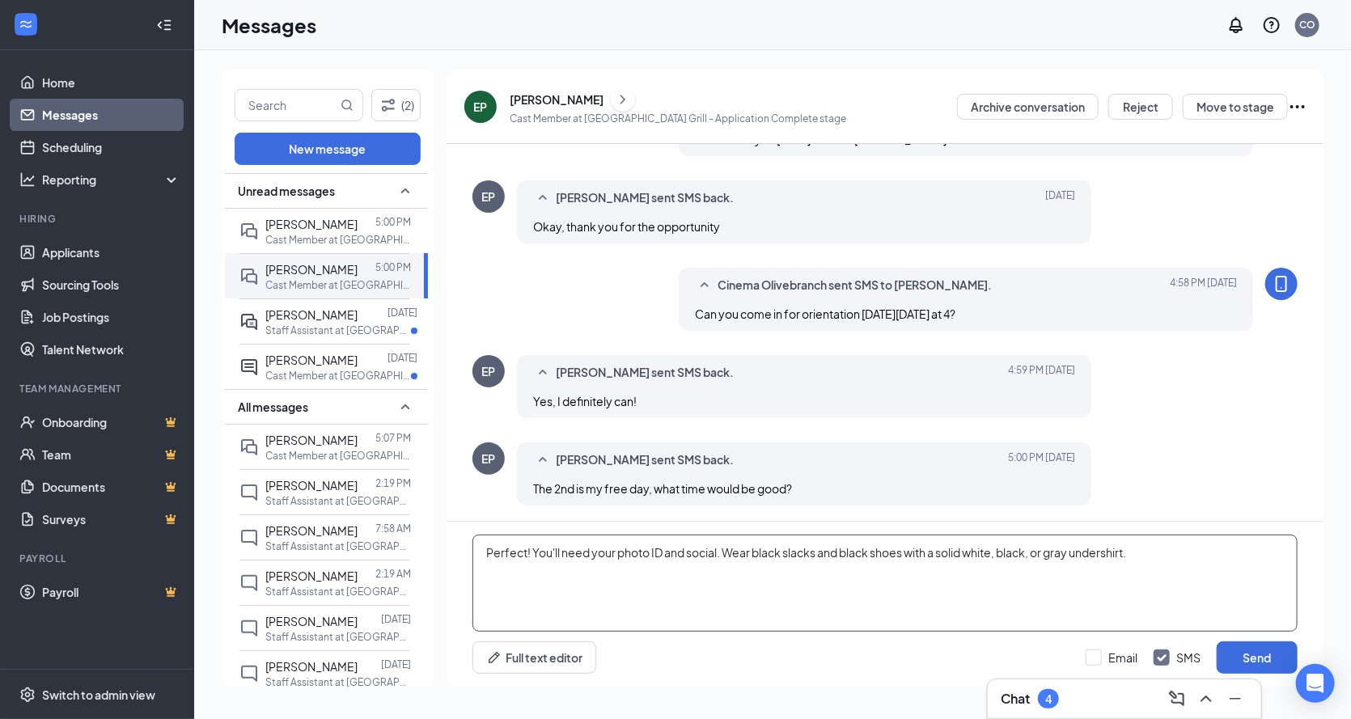
click at [1173, 557] on textarea "Perfect! You'll need your photo ID and social. Wear black slacks and black shoe…" at bounding box center [884, 583] width 825 height 97
click at [531, 553] on textarea "Perfect! You'll need your photo ID and social. Wear black slacks and black shoe…" at bounding box center [884, 583] width 825 height 97
type textarea "Perfect! 4:00. You'll need your photo ID and social. Wear black slacks and blac…"
click at [1263, 658] on button "Send" at bounding box center [1257, 658] width 81 height 32
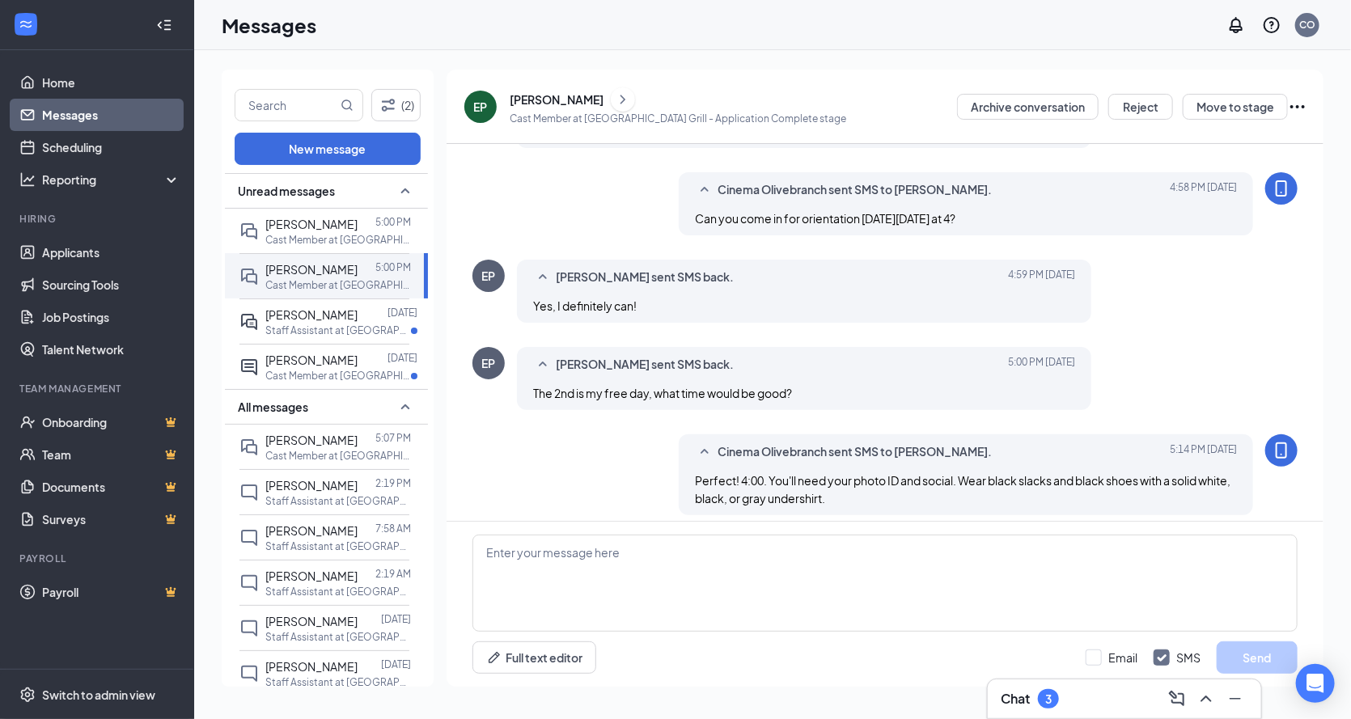
scroll to position [653, 0]
